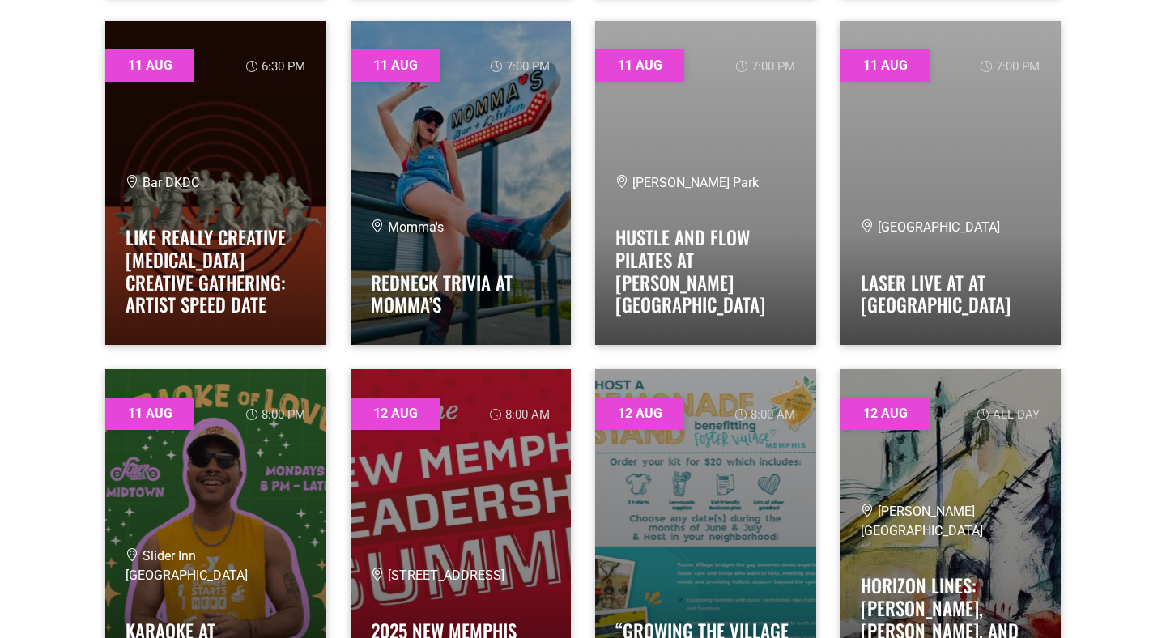
scroll to position [946, 0]
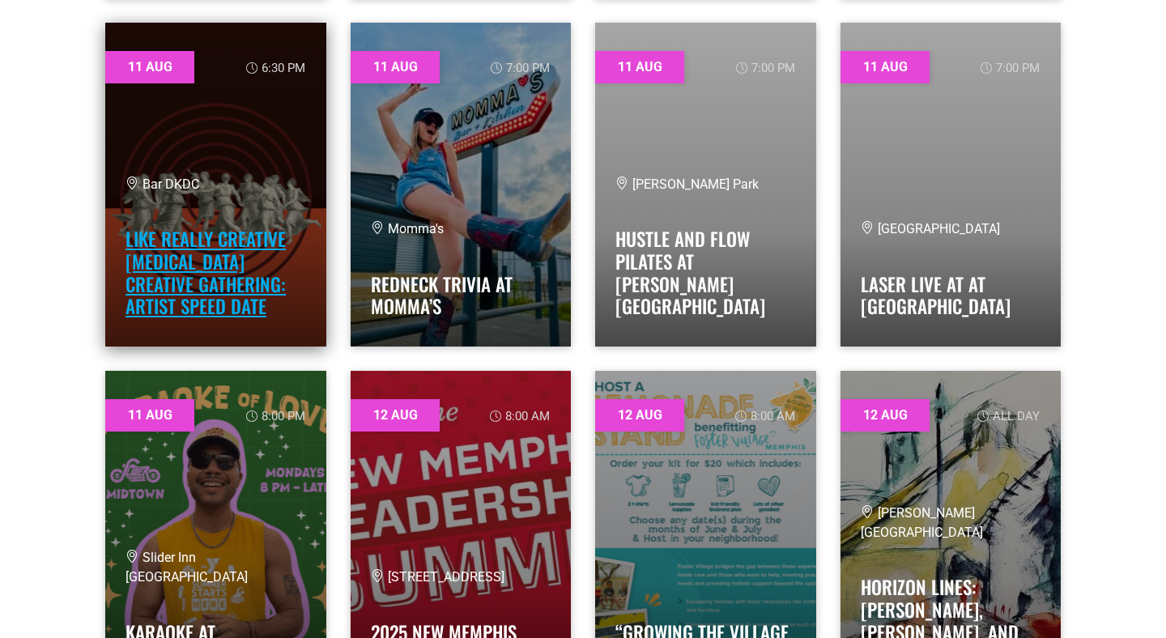
click at [185, 291] on link "Like Really Creative [MEDICAL_DATA] Creative Gathering: Artist Speed Date" at bounding box center [206, 272] width 160 height 95
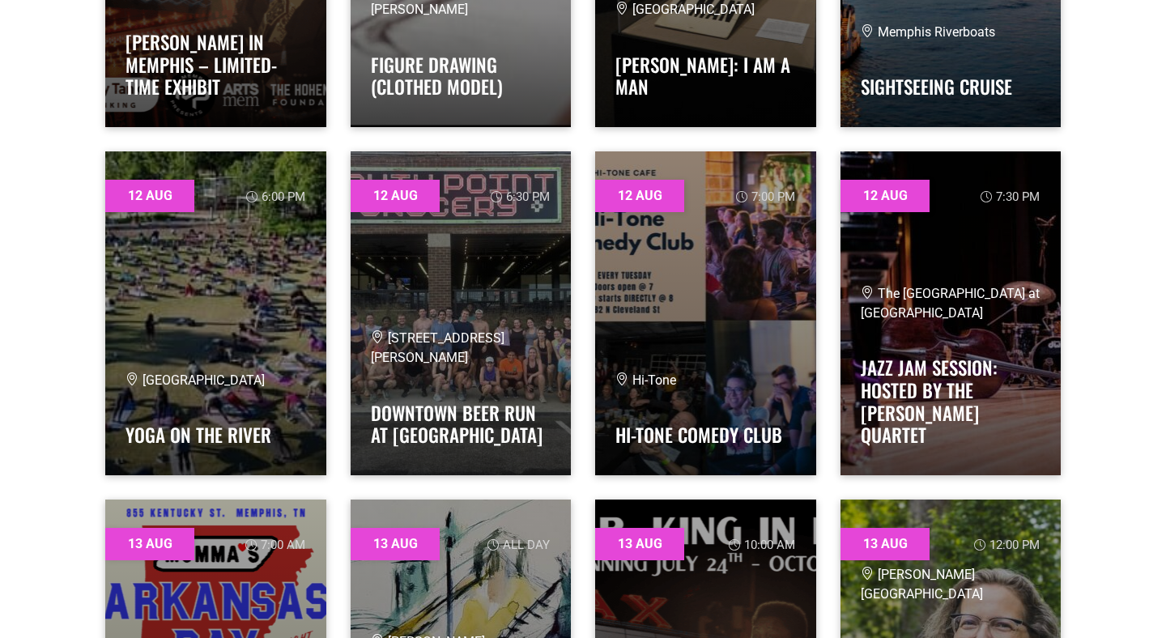
scroll to position [1865, 0]
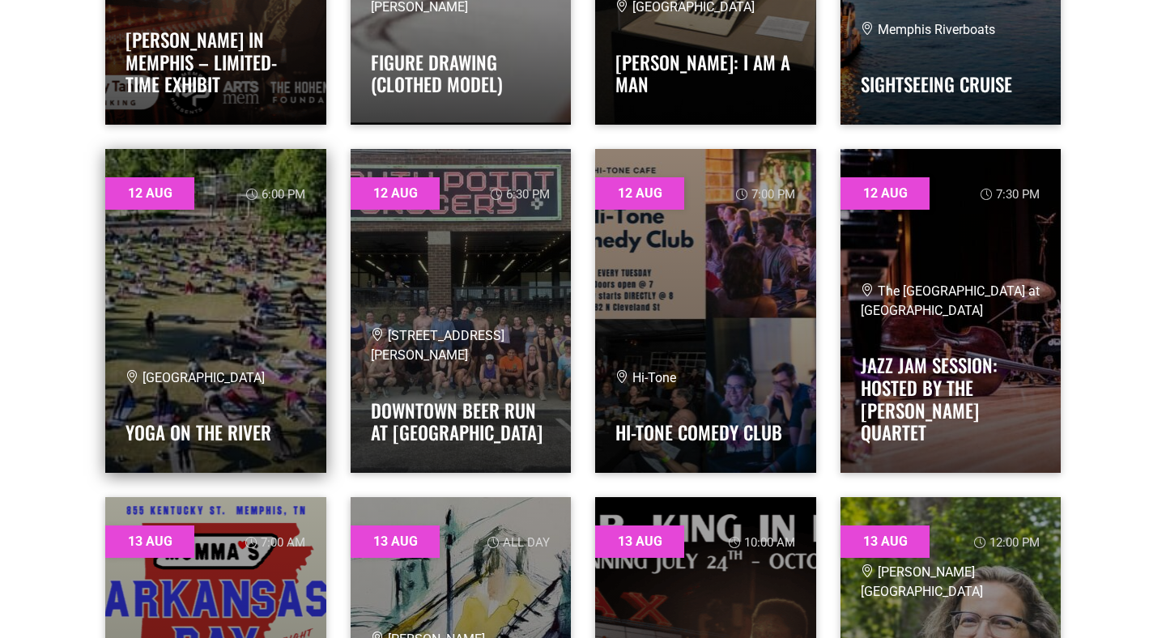
click at [230, 302] on link at bounding box center [215, 311] width 221 height 324
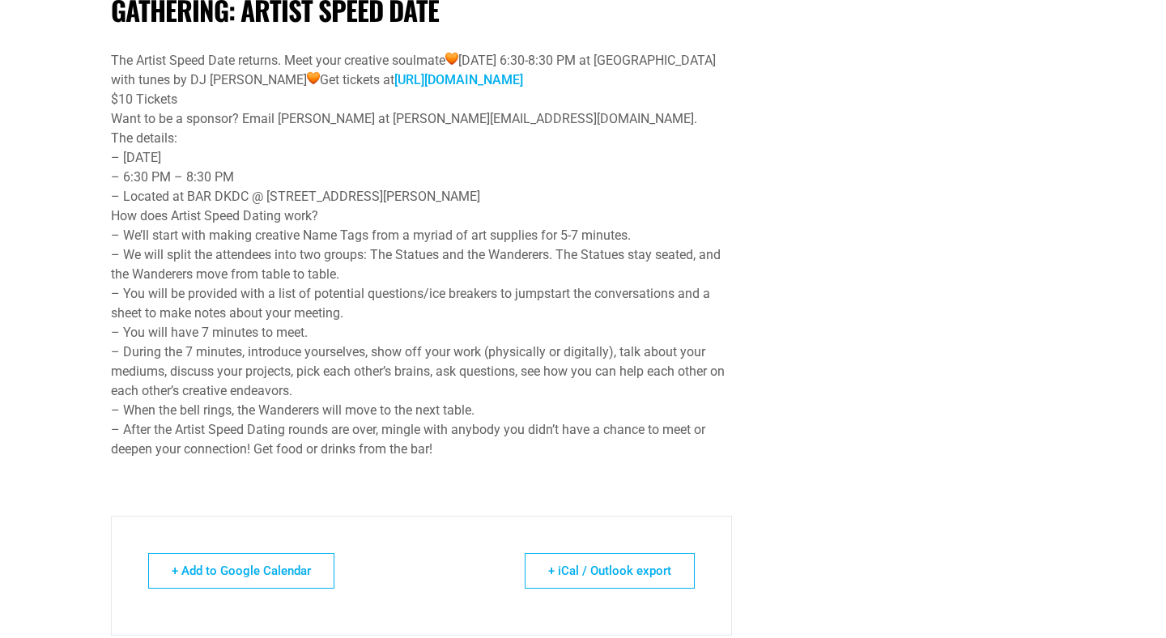
scroll to position [965, 0]
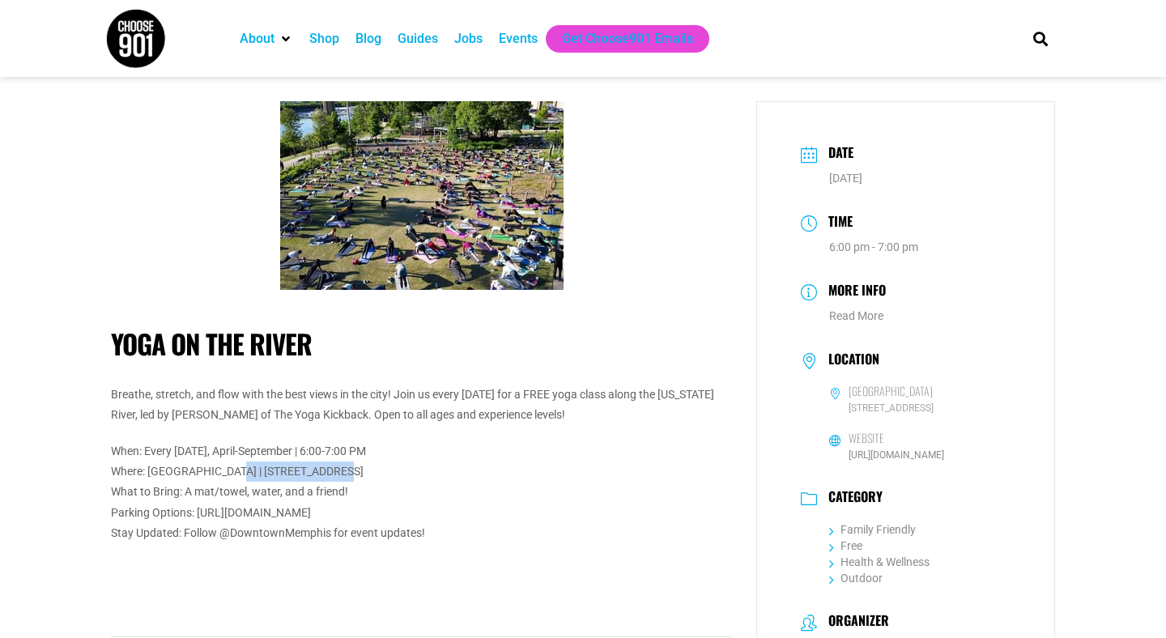
drag, startPoint x: 314, startPoint y: 471, endPoint x: 220, endPoint y: 463, distance: 95.1
click at [220, 463] on p "When: Every [DATE], April-September | 6:00-7:00 PM Where: [GEOGRAPHIC_DATA] | […" at bounding box center [421, 492] width 621 height 102
copy p "[STREET_ADDRESS]"
